Goal: Find specific page/section: Find specific page/section

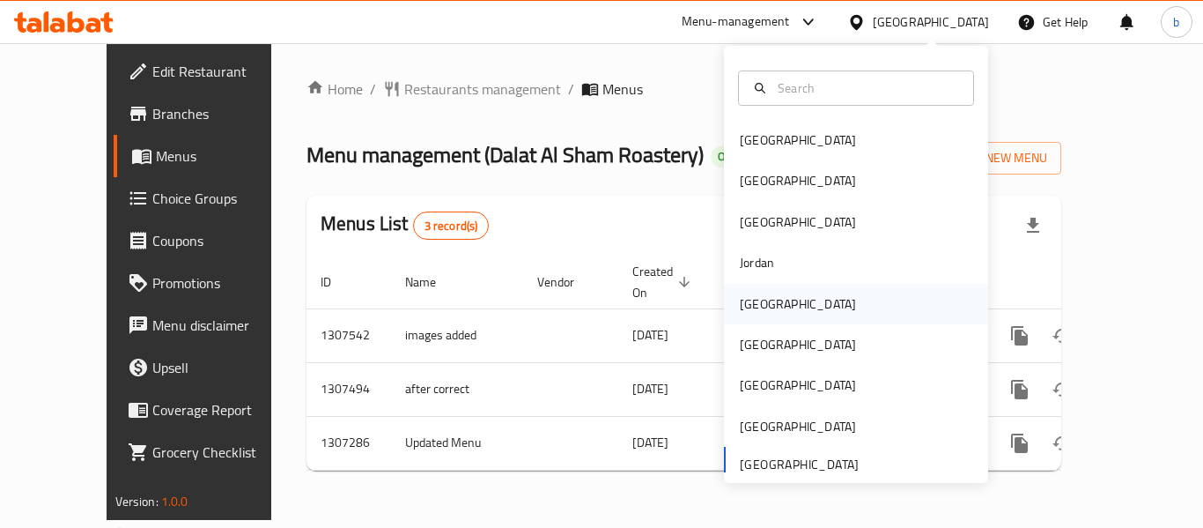
click at [756, 306] on div "[GEOGRAPHIC_DATA]" at bounding box center [798, 303] width 116 height 19
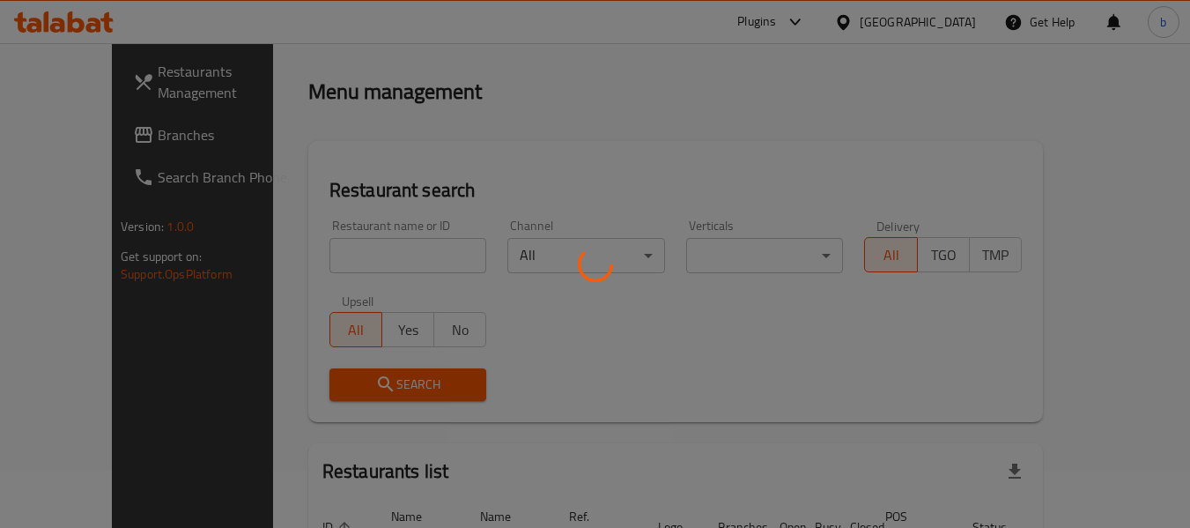
scroll to position [88, 0]
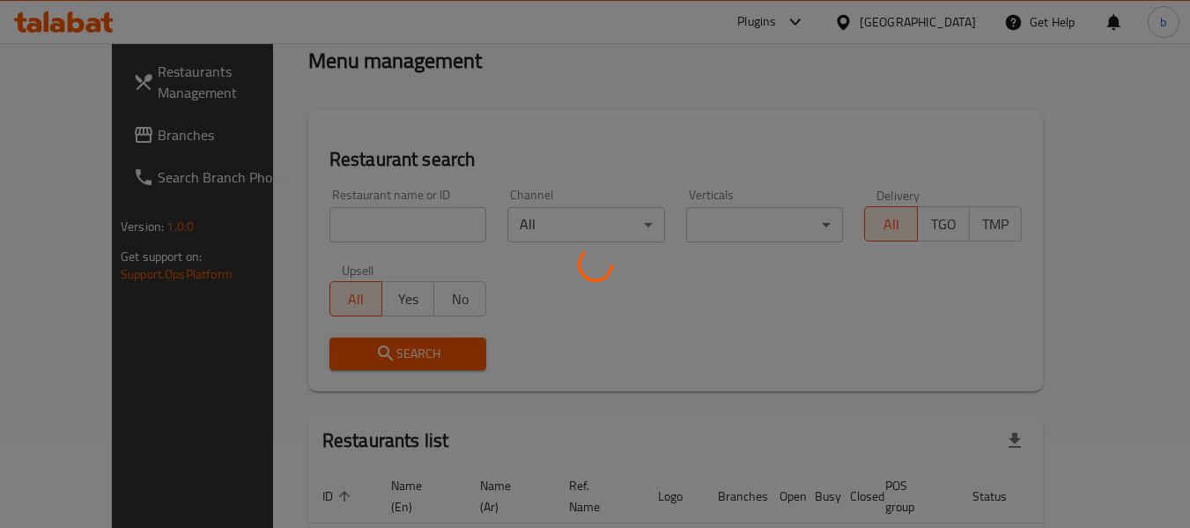
click at [83, 146] on div at bounding box center [595, 264] width 1190 height 528
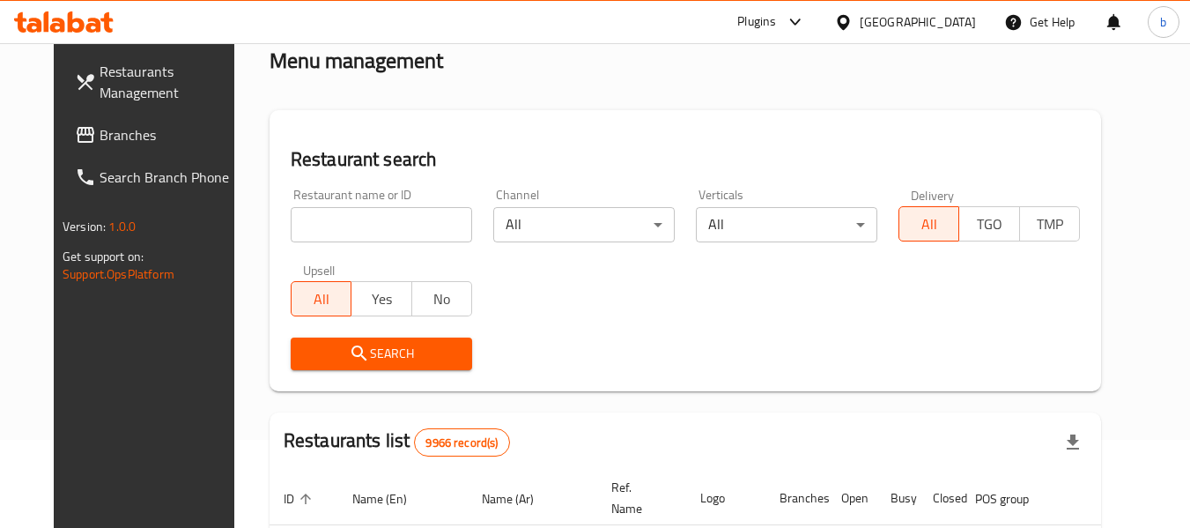
click at [100, 133] on span "Branches" at bounding box center [169, 134] width 139 height 21
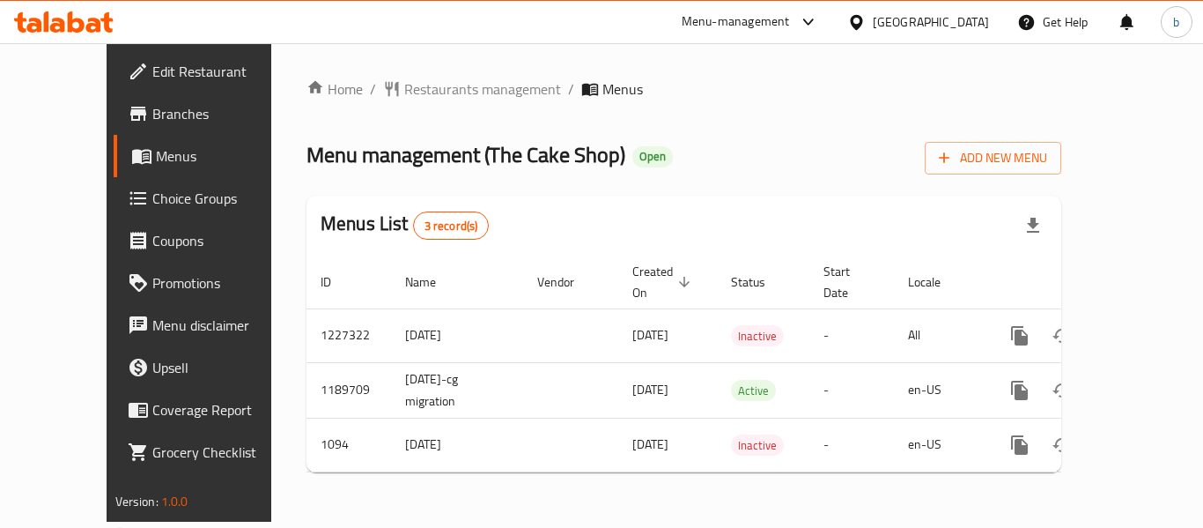
click at [970, 21] on div "[GEOGRAPHIC_DATA]" at bounding box center [931, 21] width 116 height 19
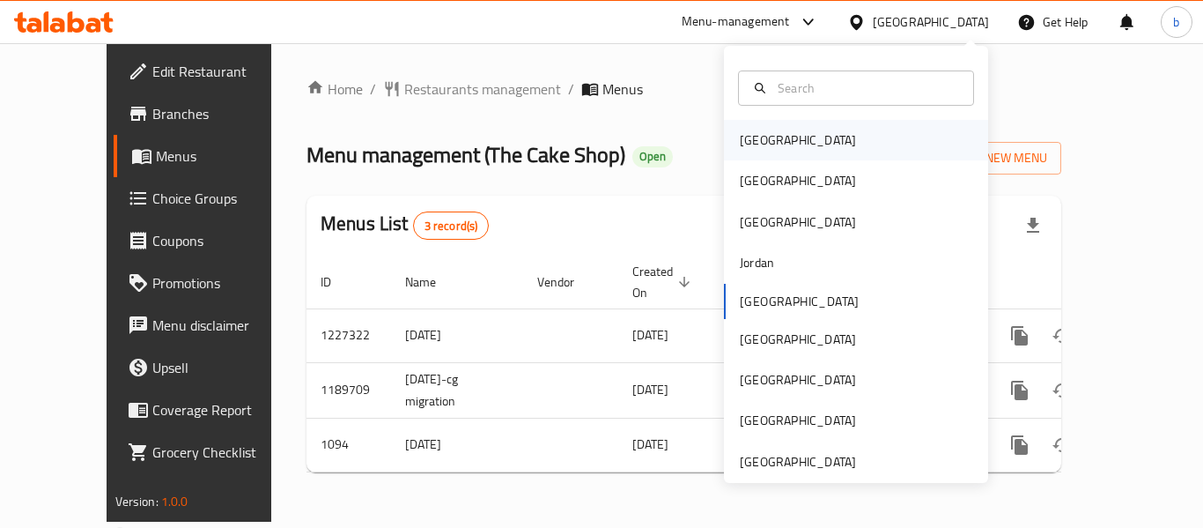
click at [752, 133] on div "[GEOGRAPHIC_DATA]" at bounding box center [798, 139] width 116 height 19
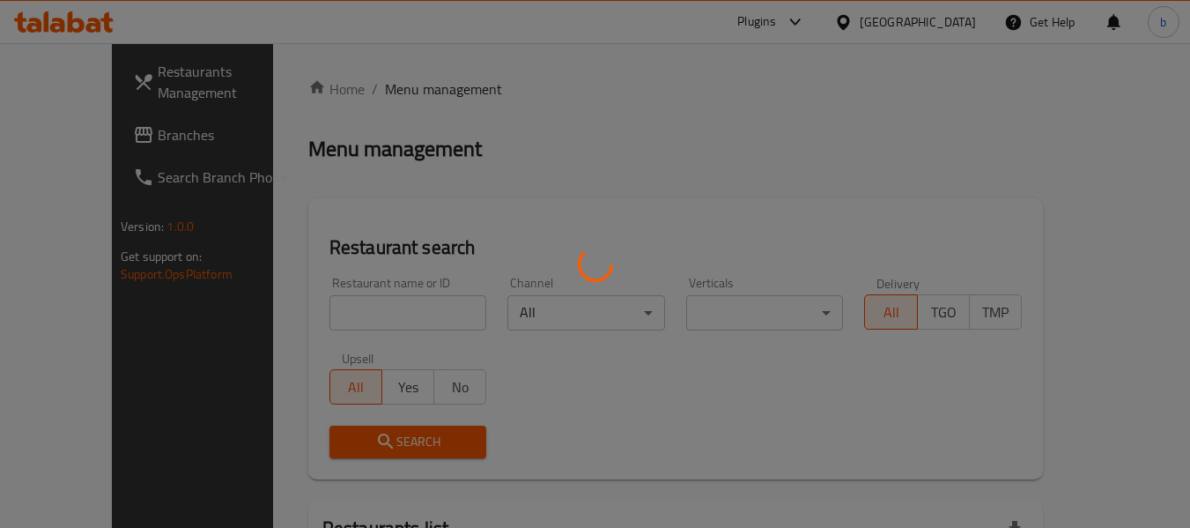
click at [90, 138] on div at bounding box center [595, 264] width 1190 height 528
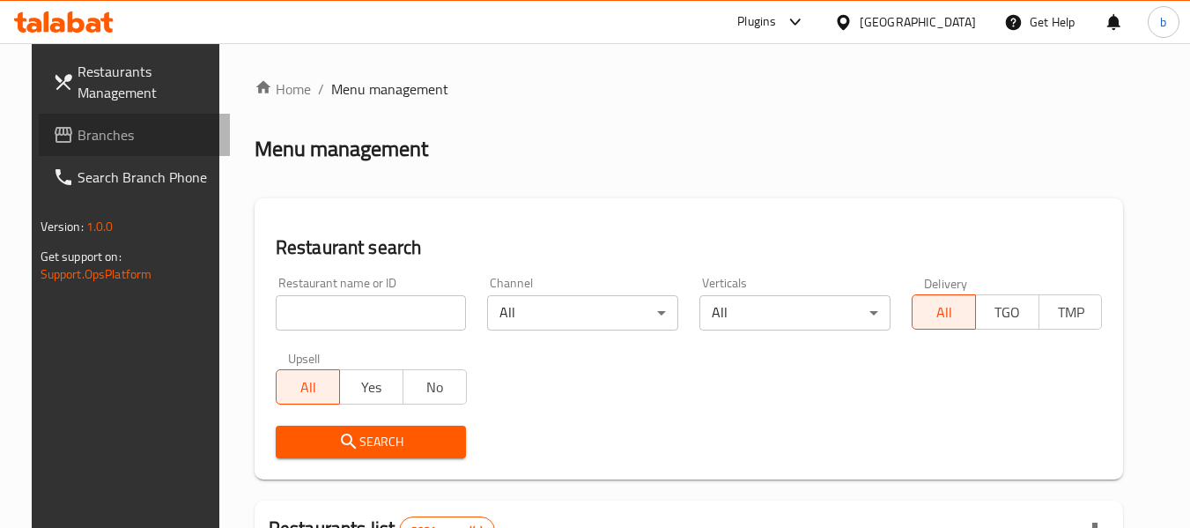
click at [90, 138] on span "Branches" at bounding box center [147, 134] width 139 height 21
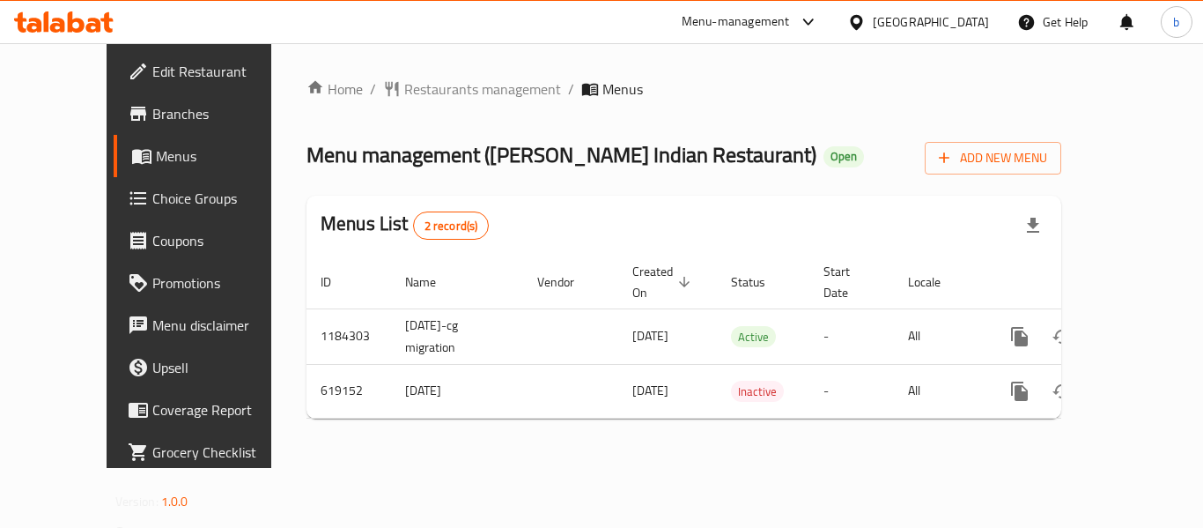
click at [866, 24] on icon at bounding box center [856, 22] width 18 height 18
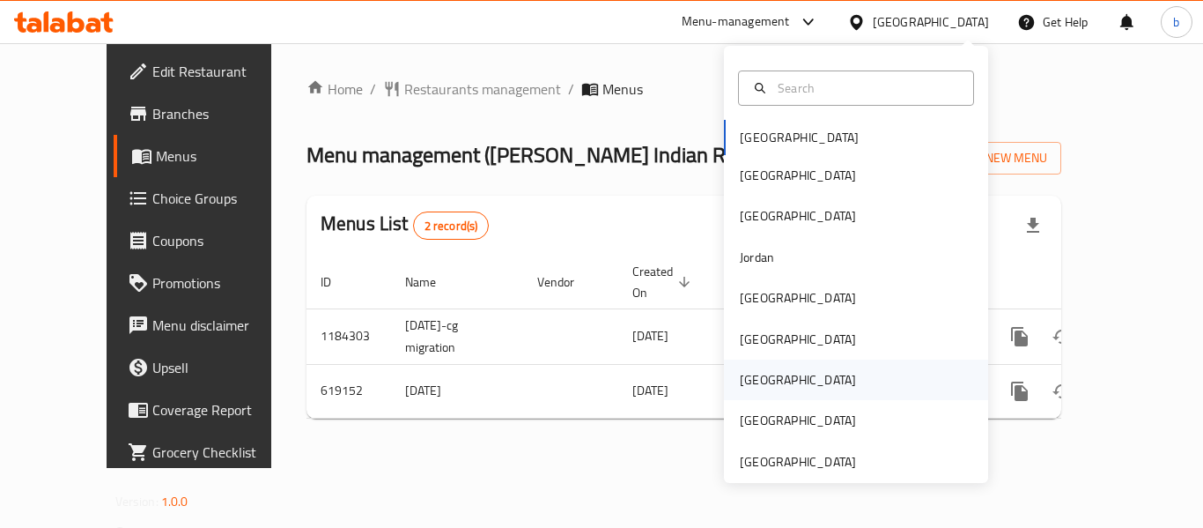
click at [753, 383] on div "[GEOGRAPHIC_DATA]" at bounding box center [798, 379] width 116 height 19
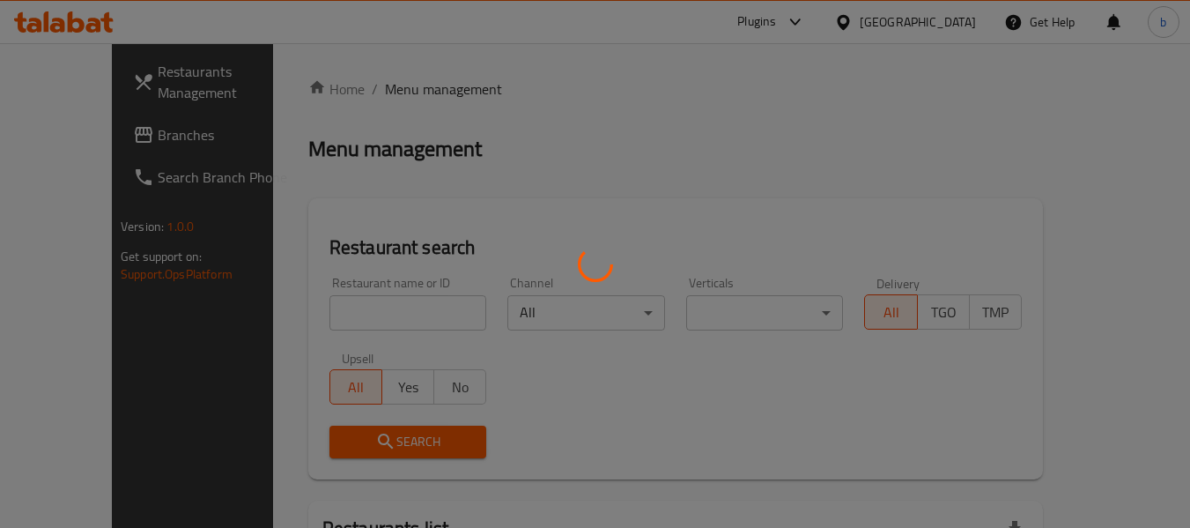
click at [81, 141] on div at bounding box center [595, 264] width 1190 height 528
click at [76, 137] on div at bounding box center [595, 264] width 1190 height 528
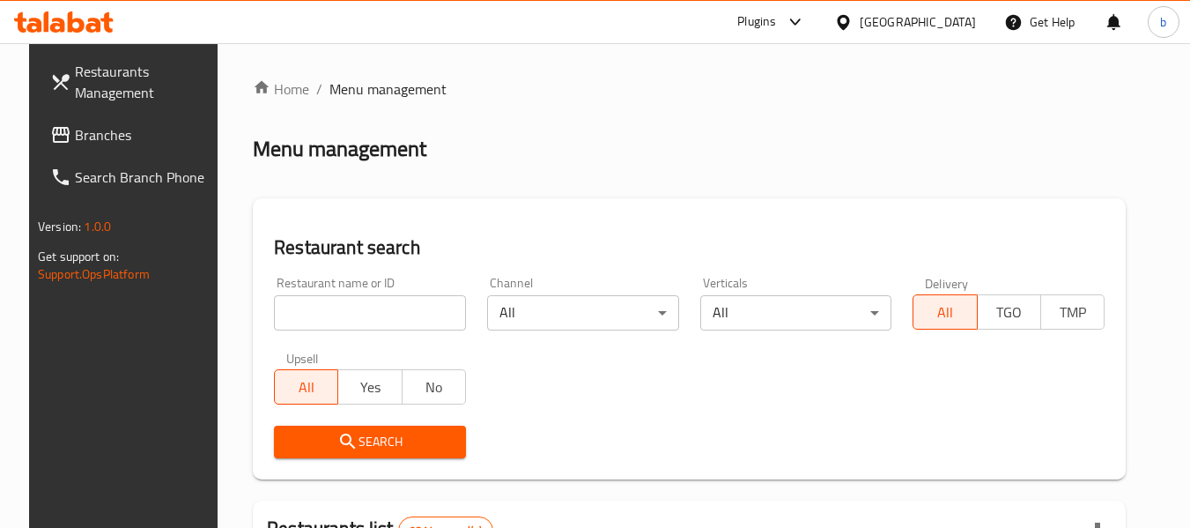
click at [76, 137] on span "Branches" at bounding box center [144, 134] width 139 height 21
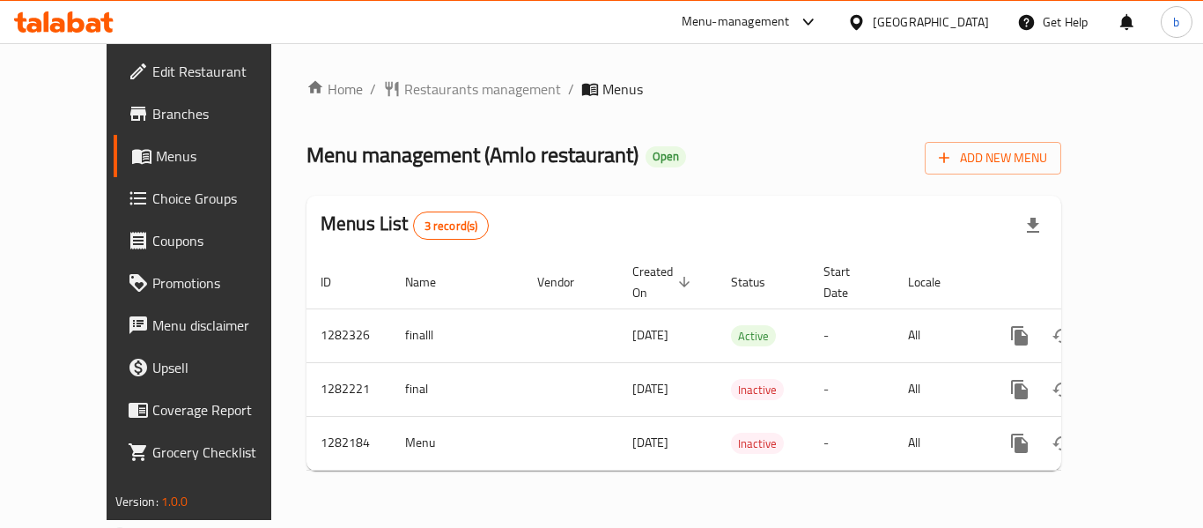
click at [152, 209] on span "Choice Groups" at bounding box center [222, 198] width 141 height 21
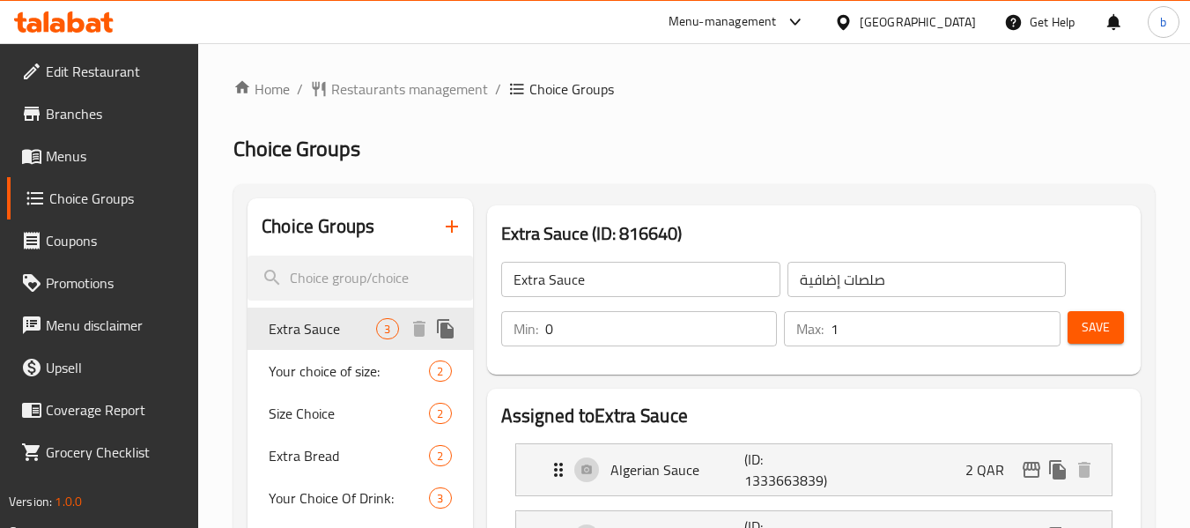
click at [324, 328] on span "Extra Sauce" at bounding box center [322, 328] width 107 height 21
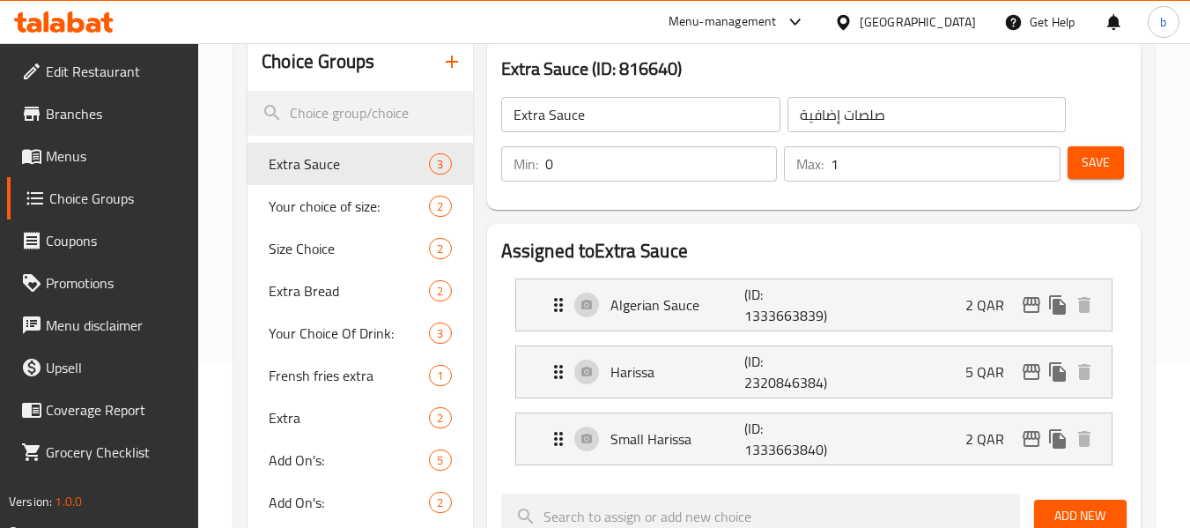
scroll to position [176, 0]
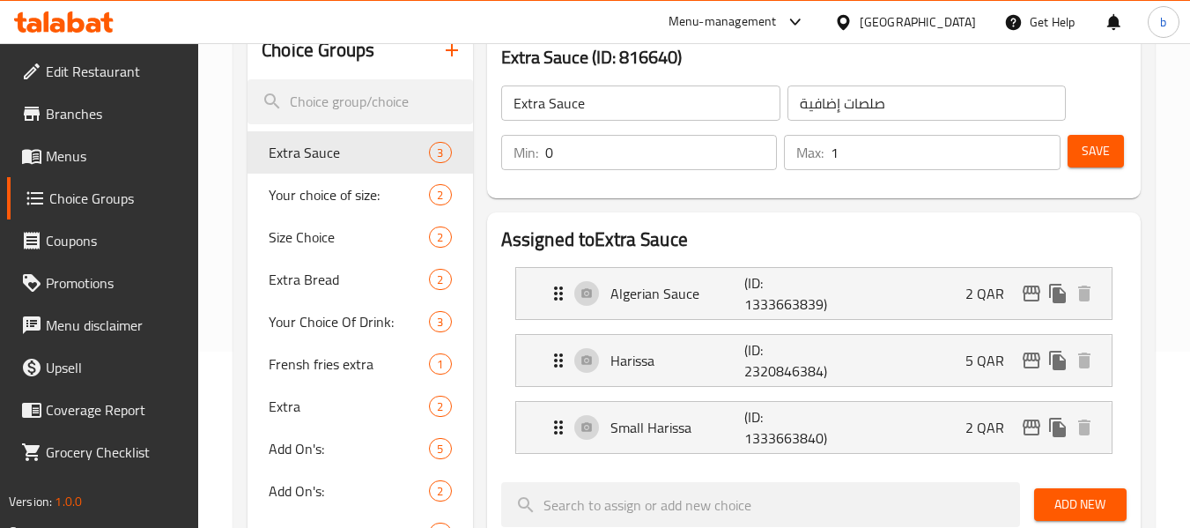
click at [860, 20] on div at bounding box center [847, 21] width 26 height 19
click at [777, 18] on div "Menu-management" at bounding box center [723, 21] width 108 height 21
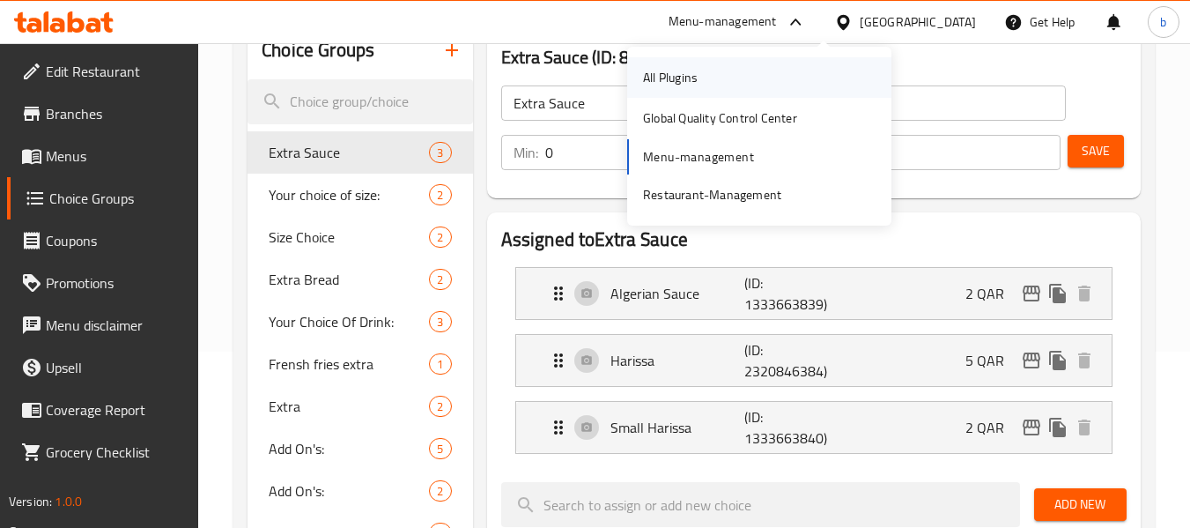
click at [685, 70] on div "All Plugins" at bounding box center [670, 77] width 55 height 19
